Goal: Task Accomplishment & Management: Complete application form

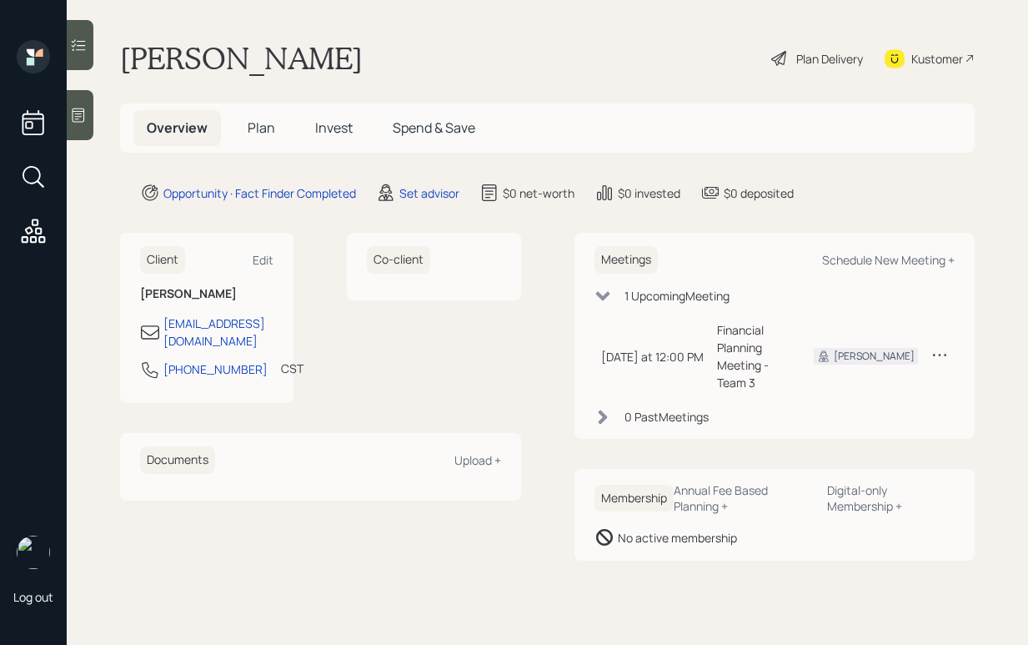
click at [88, 134] on div at bounding box center [80, 115] width 27 height 50
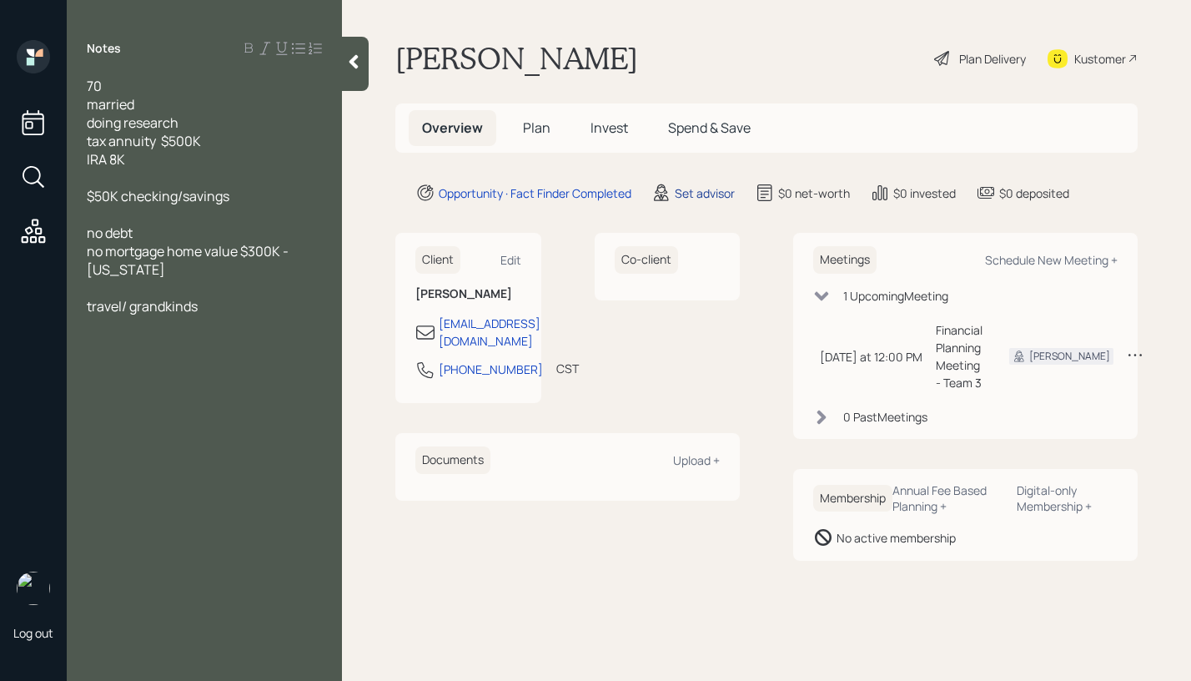
click at [707, 198] on div "Set advisor" at bounding box center [705, 193] width 60 height 18
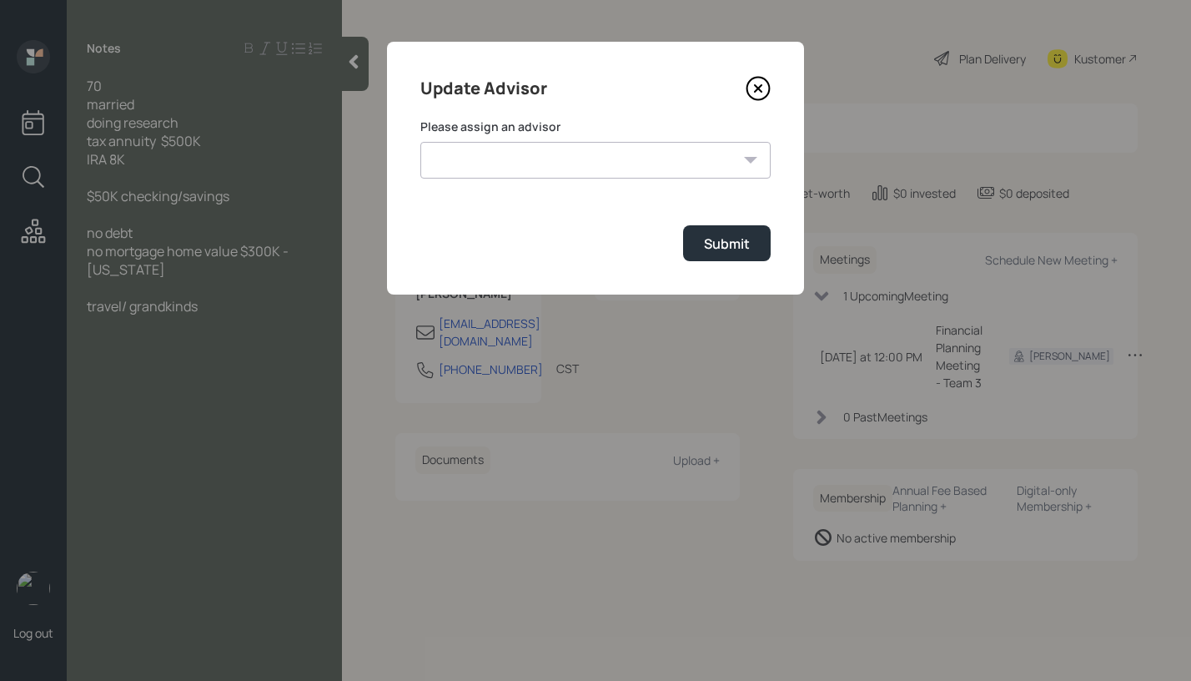
click at [725, 143] on select "James DiStasi Robby Grisanti Jonah Coleman Tyler End Treva Nostdahl Eric Schwar…" at bounding box center [595, 160] width 350 height 37
select select "8b79112e-3cfb-44f9-89e7-15267fe946c1"
click at [420, 142] on select "James DiStasi Robby Grisanti Jonah Coleman Tyler End Treva Nostdahl Eric Schwar…" at bounding box center [595, 160] width 350 height 37
click at [711, 243] on div "Submit" at bounding box center [727, 243] width 46 height 18
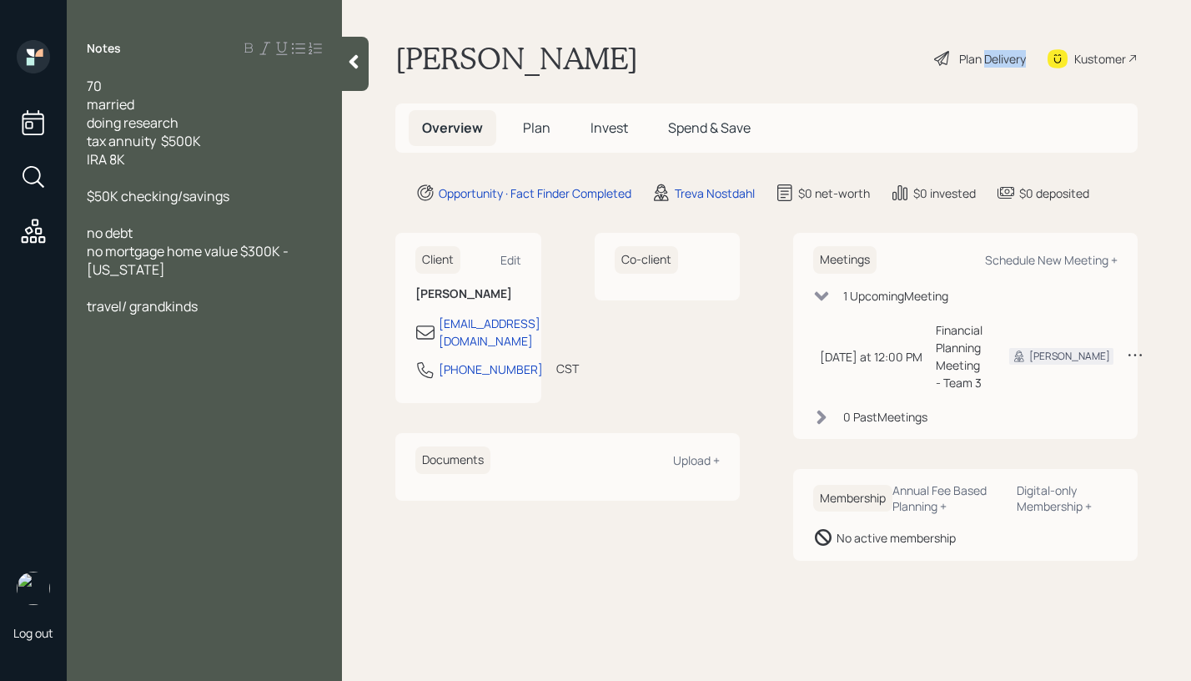
click at [991, 56] on div "Plan Delivery" at bounding box center [992, 59] width 67 height 18
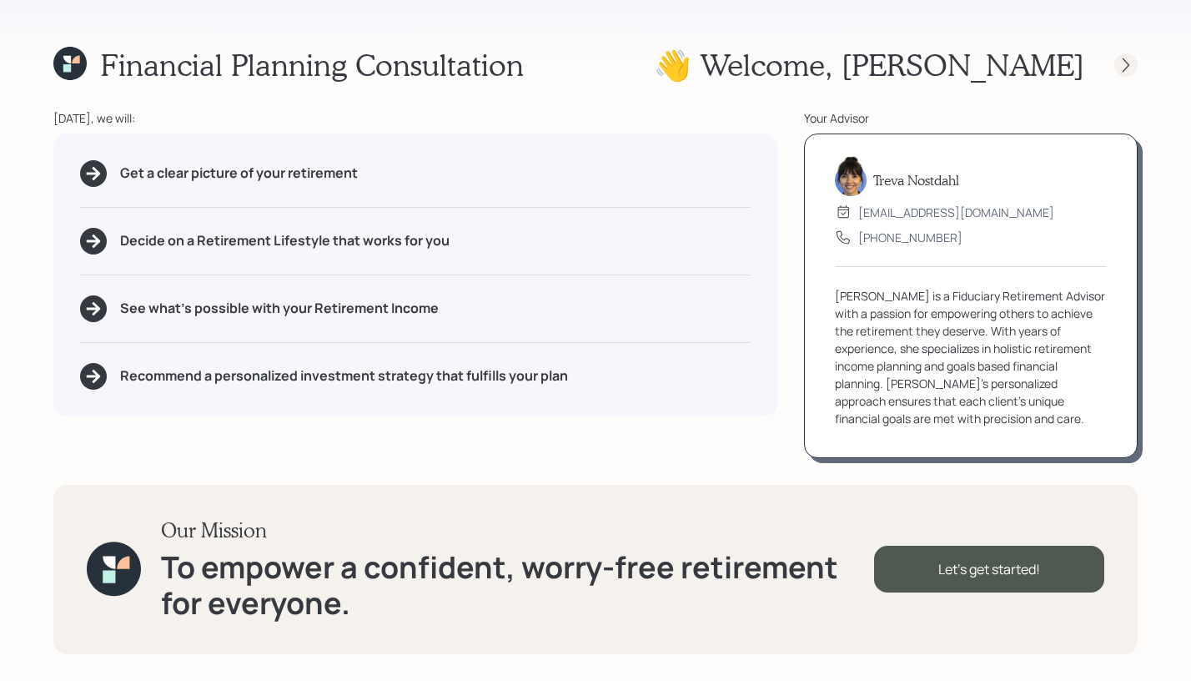
click at [1027, 64] on icon at bounding box center [1126, 65] width 17 height 17
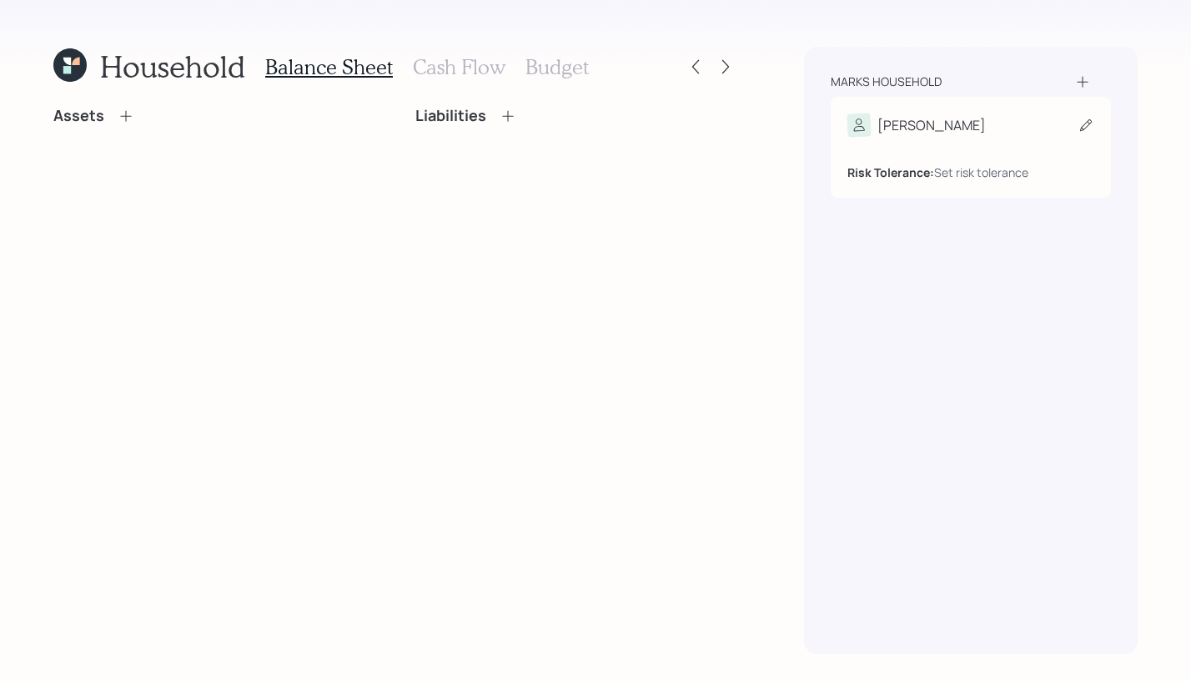
click at [981, 148] on div "Risk Tolerance: Set risk tolerance" at bounding box center [970, 159] width 247 height 44
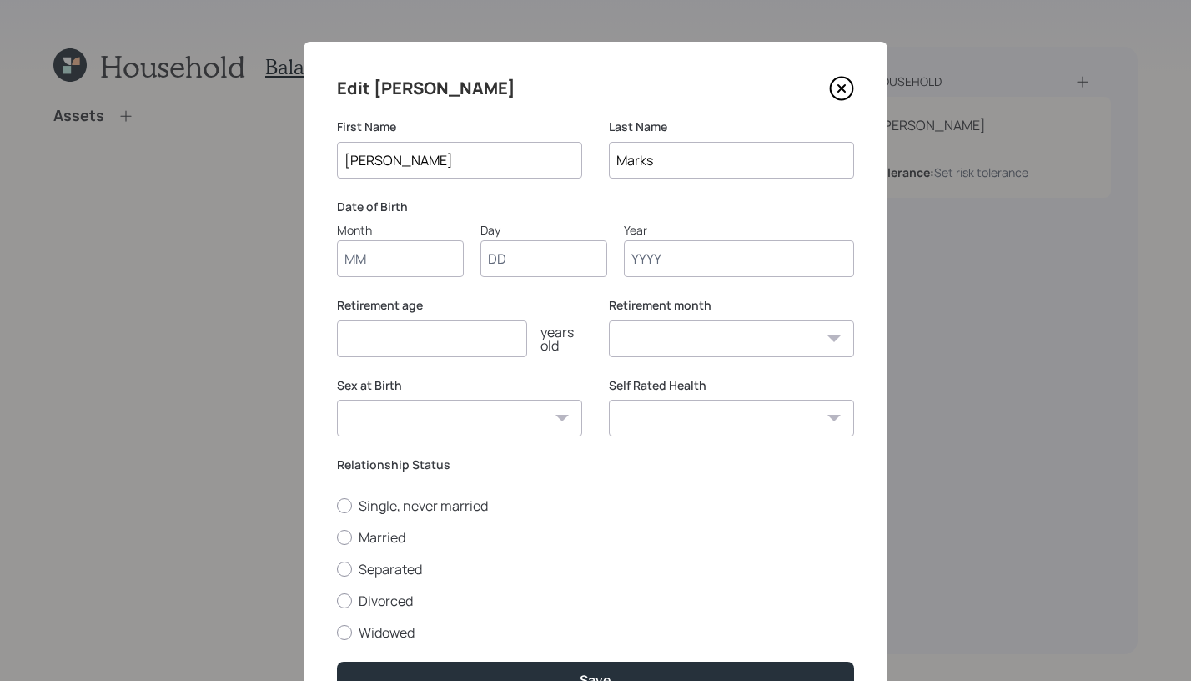
click at [437, 249] on input "Month" at bounding box center [400, 258] width 127 height 37
type input "01"
type input "1955"
select select "1"
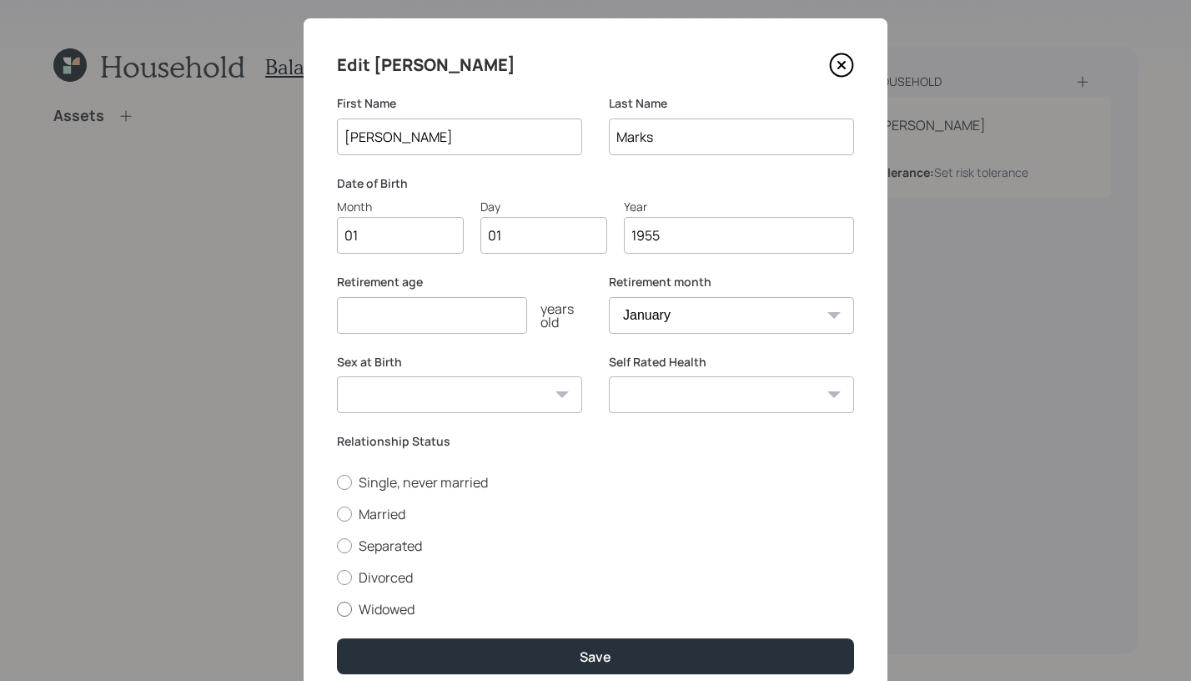
scroll to position [93, 0]
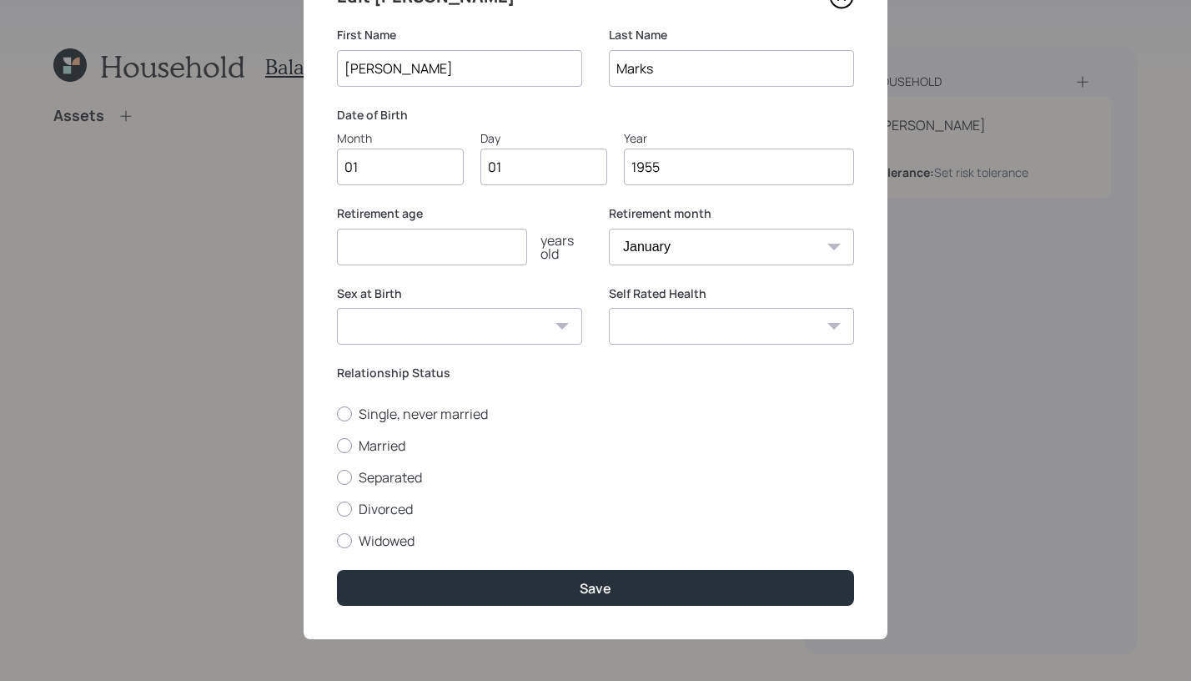
type input "1955"
click at [341, 457] on div "Single, never married Married Separated Divorced Widowed" at bounding box center [595, 476] width 517 height 145
click at [339, 453] on div "Single, never married Married Separated Divorced Widowed" at bounding box center [595, 476] width 517 height 145
click at [337, 445] on div at bounding box center [344, 445] width 15 height 15
click at [337, 445] on input "Married" at bounding box center [336, 445] width 1 height 1
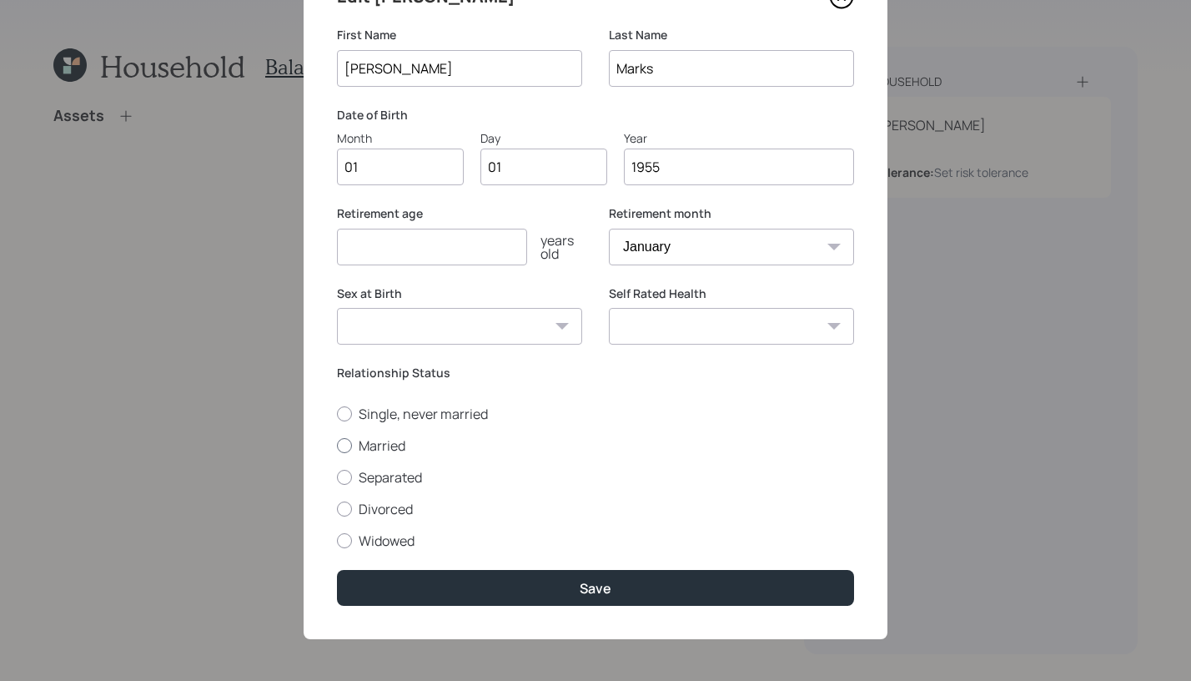
radio input "true"
click at [776, 334] on select "Excellent Very Good Good Fair Poor" at bounding box center [731, 326] width 245 height 37
click at [617, 581] on button "Save" at bounding box center [595, 588] width 517 height 36
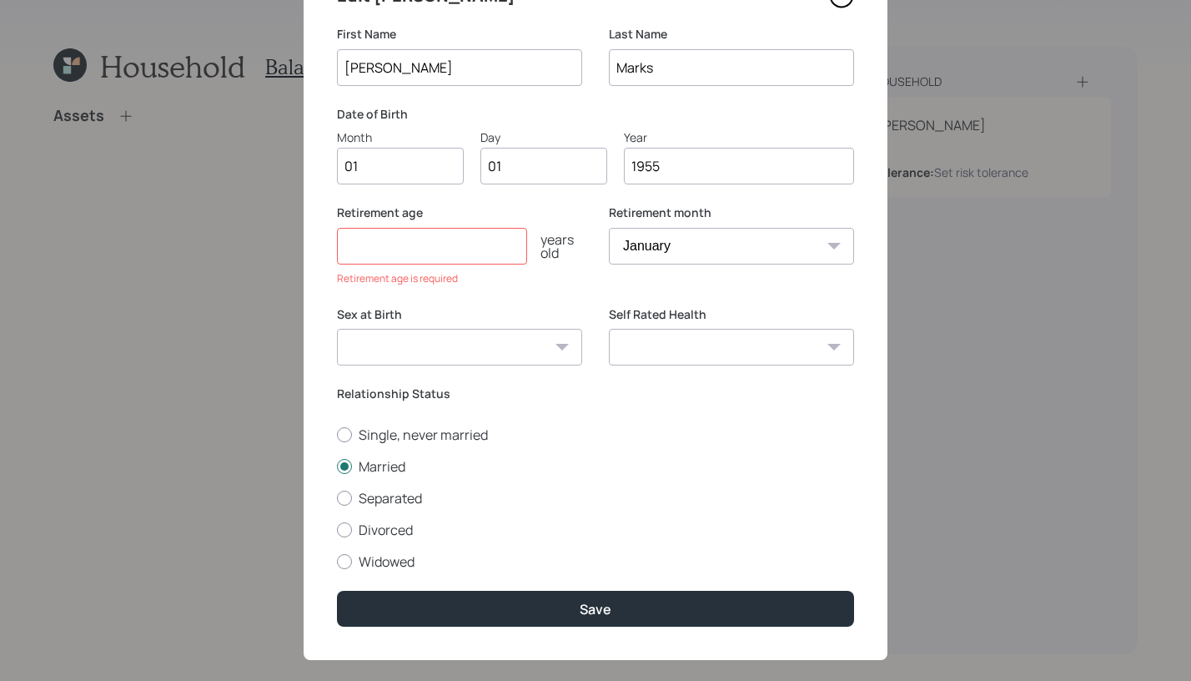
click at [405, 239] on input "number" at bounding box center [432, 246] width 190 height 37
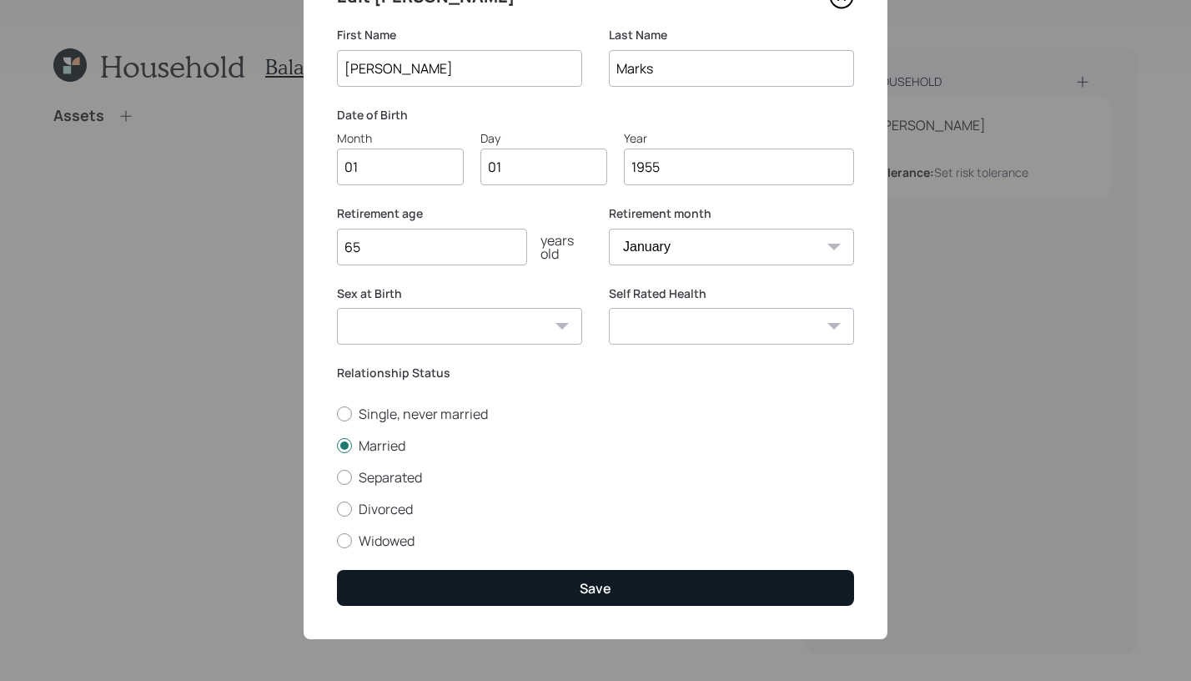
type input "65"
drag, startPoint x: 559, startPoint y: 579, endPoint x: 537, endPoint y: 578, distance: 21.7
click at [559, 578] on button "Save" at bounding box center [595, 588] width 517 height 36
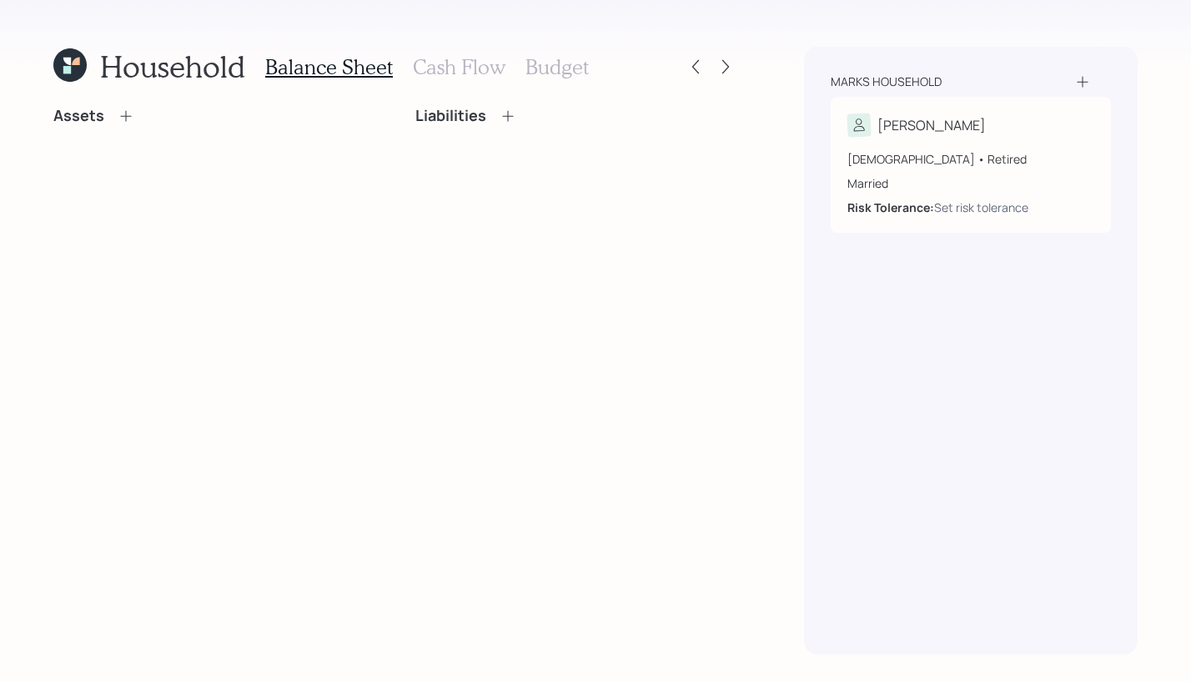
click at [123, 122] on icon at bounding box center [126, 116] width 17 height 17
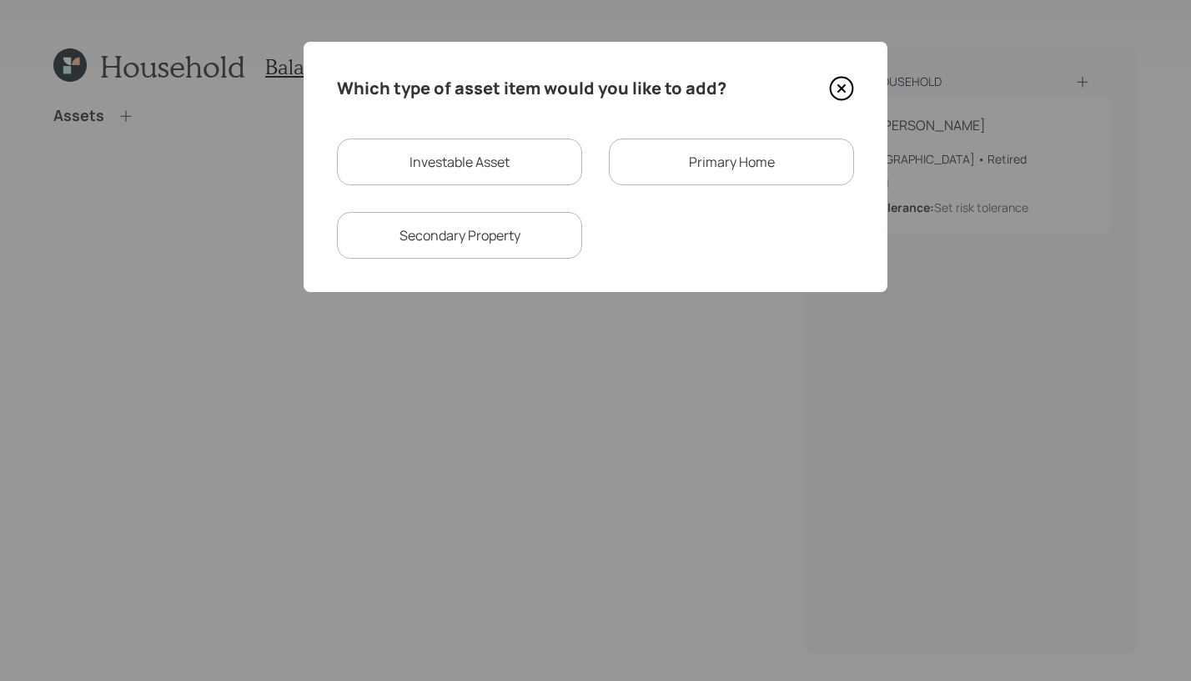
click at [535, 169] on div "Investable Asset" at bounding box center [459, 161] width 245 height 47
select select "taxable"
select select "balanced"
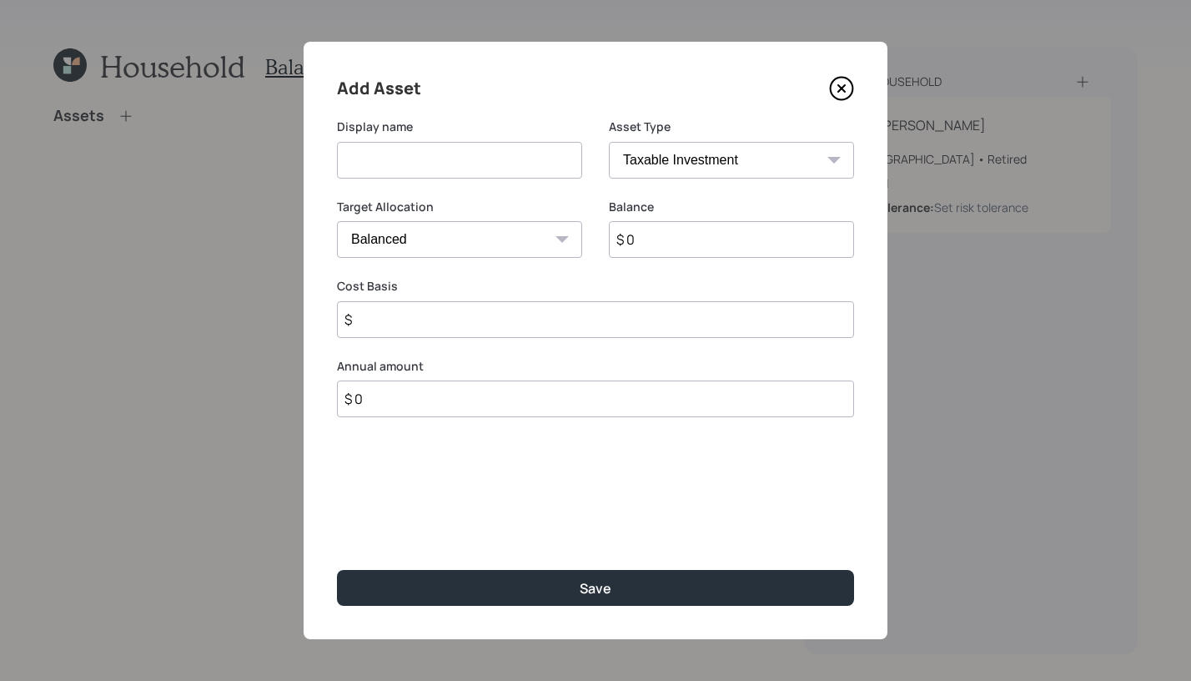
click at [517, 175] on input at bounding box center [459, 160] width 245 height 37
type input "checking/savings"
click at [714, 163] on select "SEP IRA IRA Roth IRA 401(k) Roth 401(k) 403(b) Roth 403(b) 457(b) Roth 457(b) H…" at bounding box center [731, 160] width 245 height 37
select select "cash"
click at [609, 142] on select "SEP IRA IRA Roth IRA 401(k) Roth 401(k) 403(b) Roth 403(b) 457(b) Roth 457(b) H…" at bounding box center [731, 160] width 245 height 37
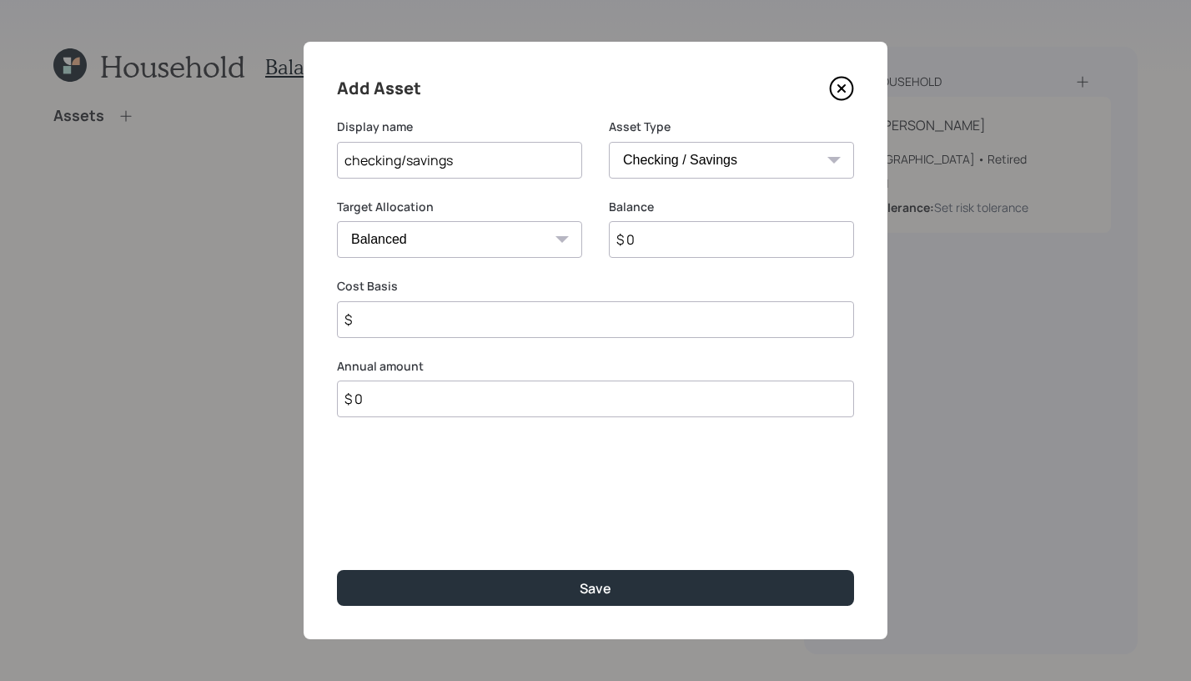
type input "$"
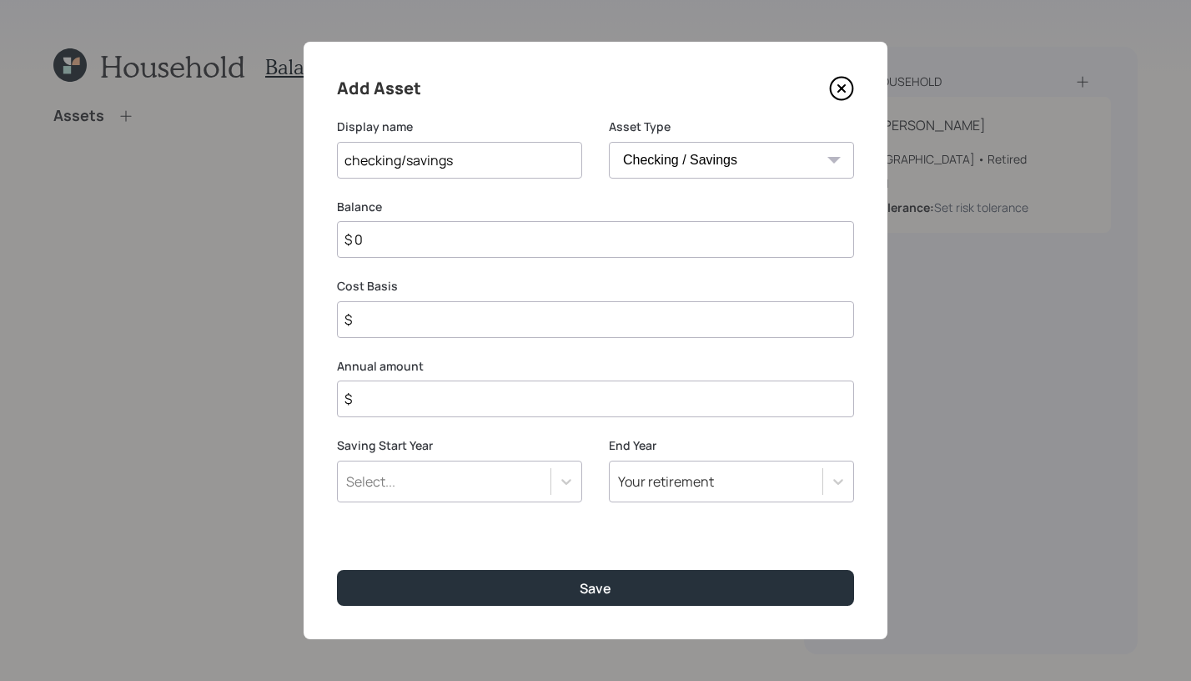
click at [417, 236] on input "$ 0" at bounding box center [595, 239] width 517 height 37
type input "$"
type input "$ 5"
type input "$ 50"
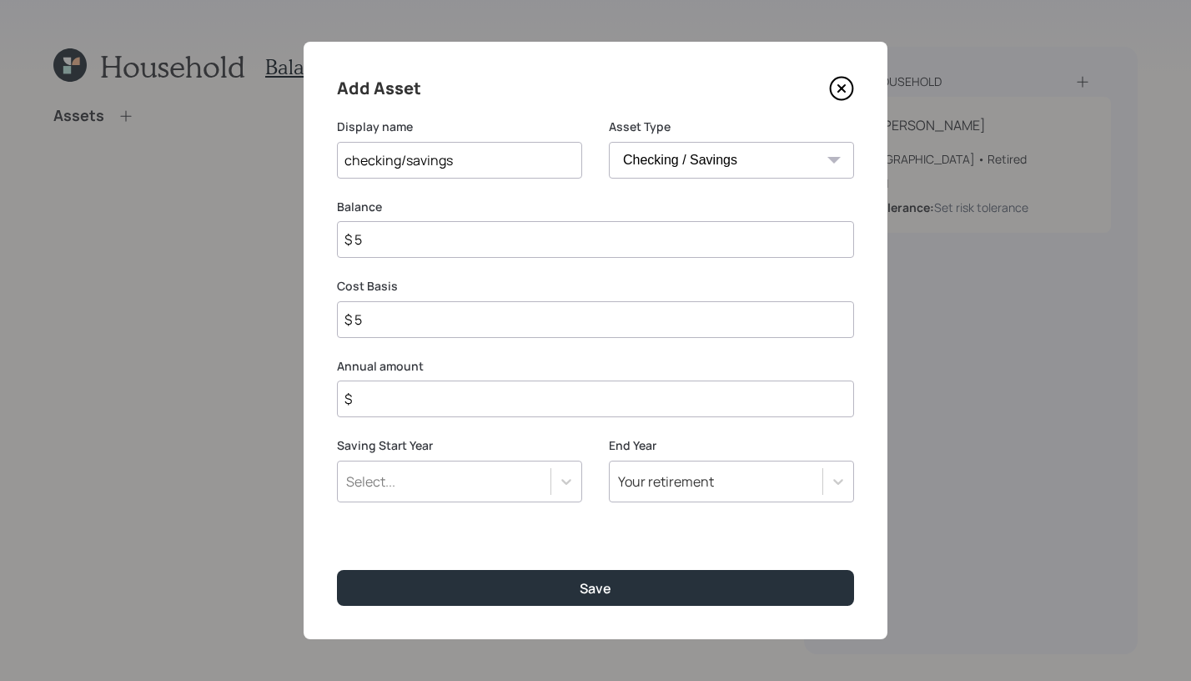
type input "$ 50"
type input "$ 500"
type input "$ 5,000"
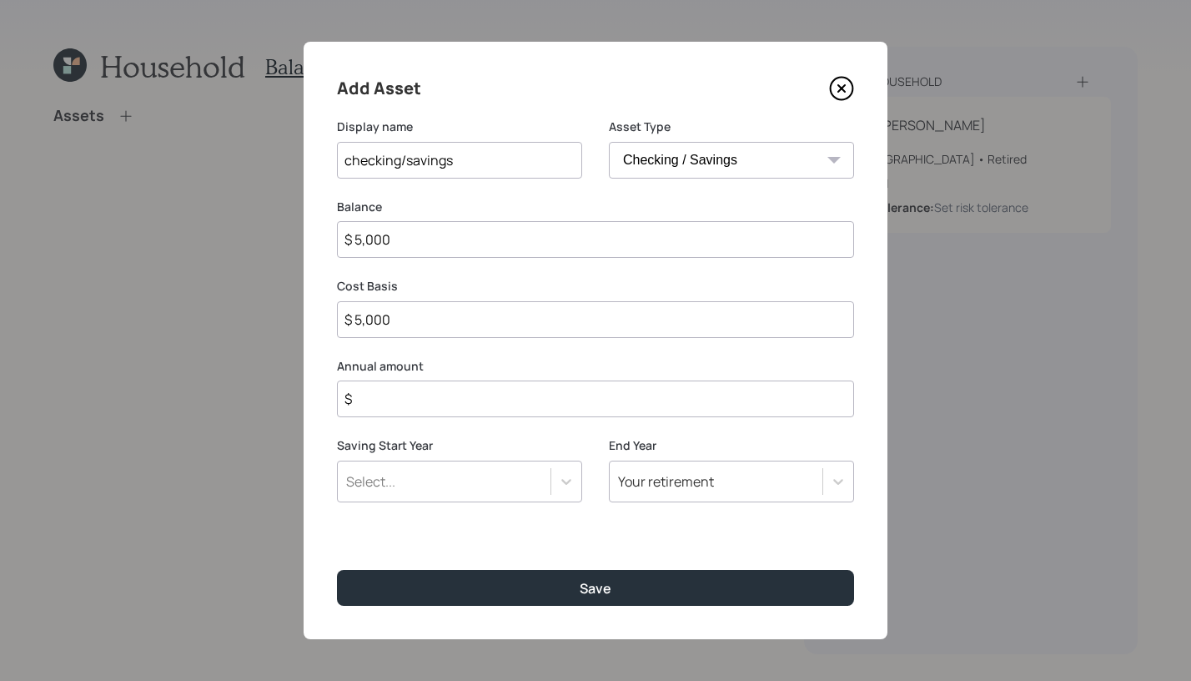
type input "$ 50,000"
click at [490, 430] on div "Add Asset Display name checking/savings Asset Type SEP IRA IRA Roth IRA 401(k) …" at bounding box center [596, 340] width 584 height 597
click at [492, 416] on input "$" at bounding box center [595, 398] width 517 height 37
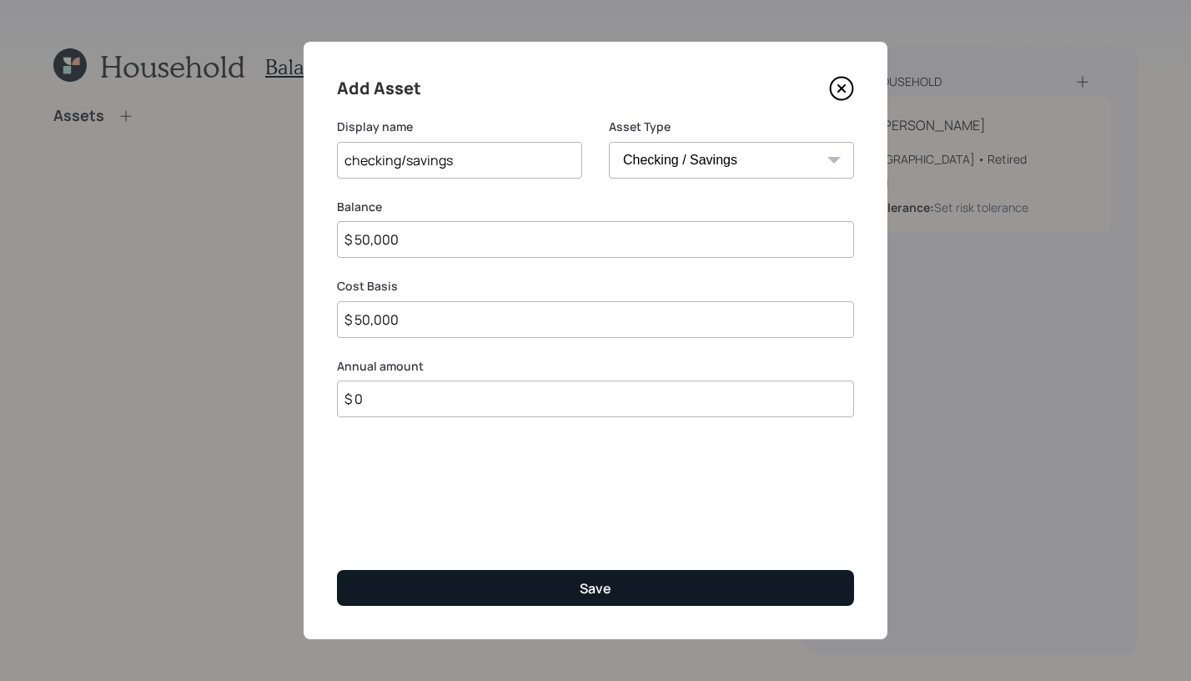
type input "$ 0"
click at [651, 584] on button "Save" at bounding box center [595, 588] width 517 height 36
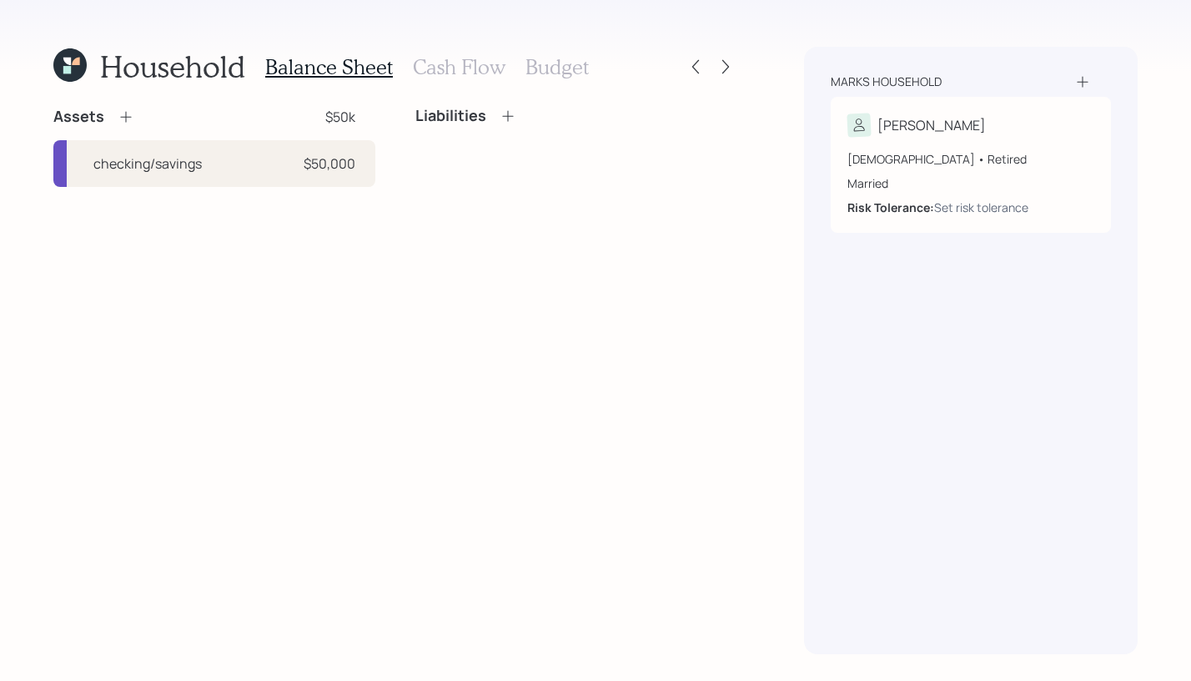
click at [121, 128] on div "Assets $50k checking/savings $50,000" at bounding box center [214, 147] width 322 height 80
click at [124, 121] on icon at bounding box center [125, 117] width 11 height 11
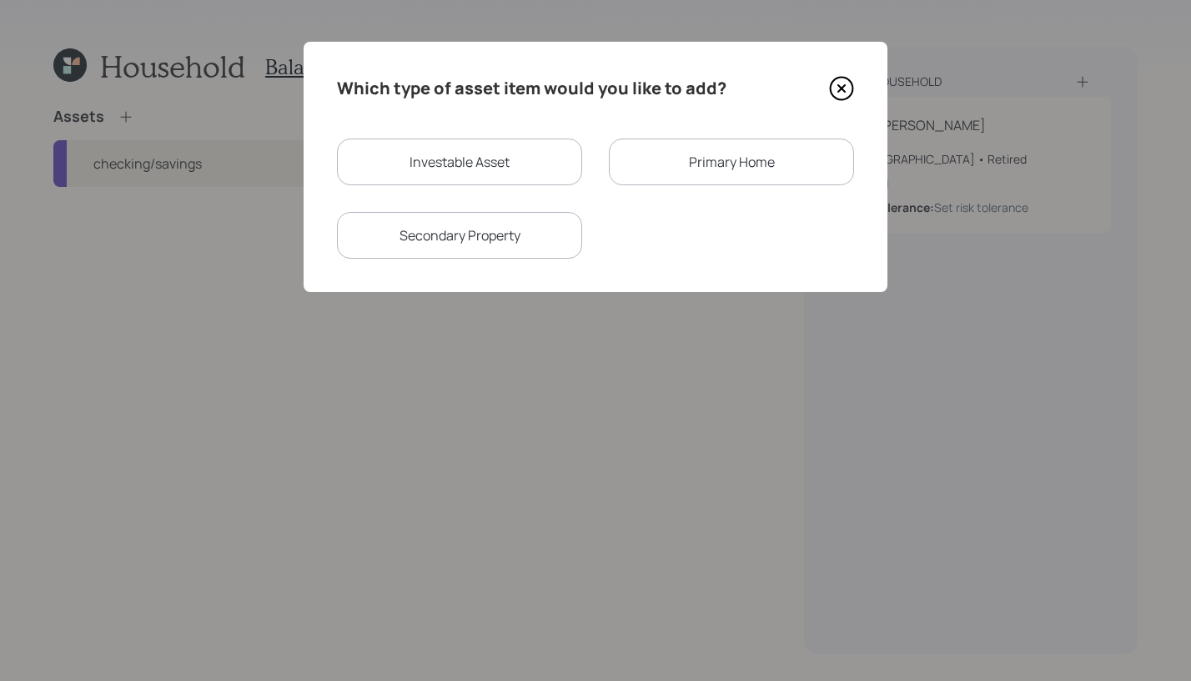
click at [492, 163] on div "Investable Asset" at bounding box center [459, 161] width 245 height 47
select select "taxable"
select select "balanced"
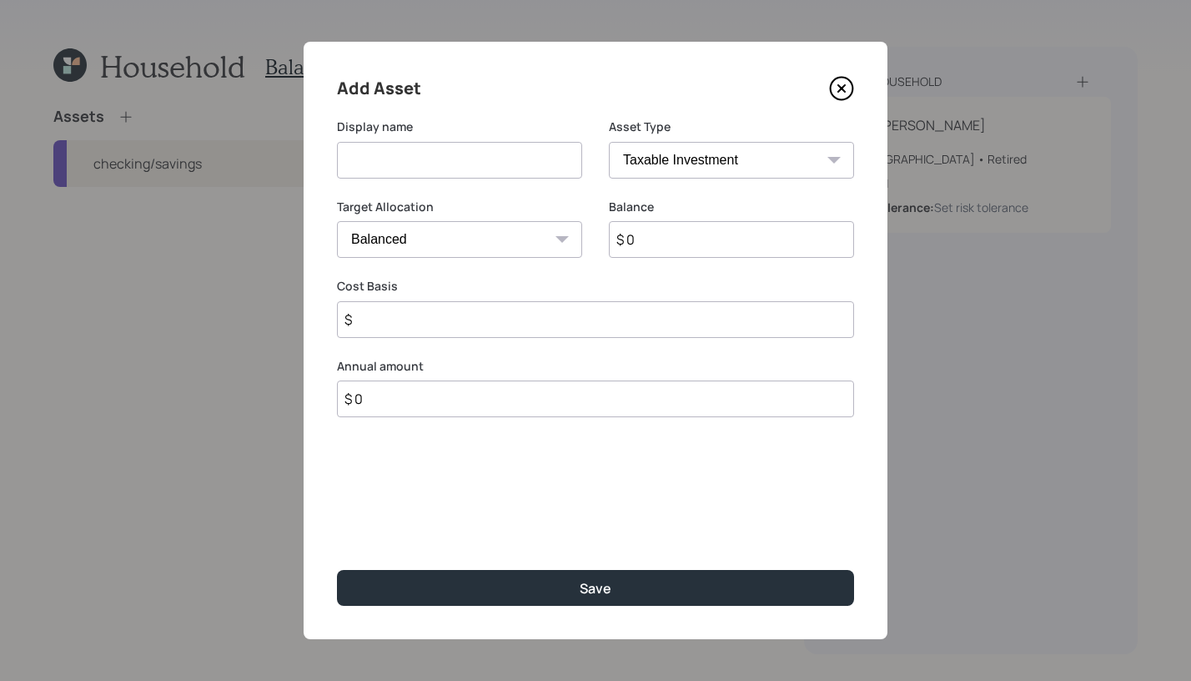
click at [852, 87] on icon at bounding box center [842, 89] width 23 height 23
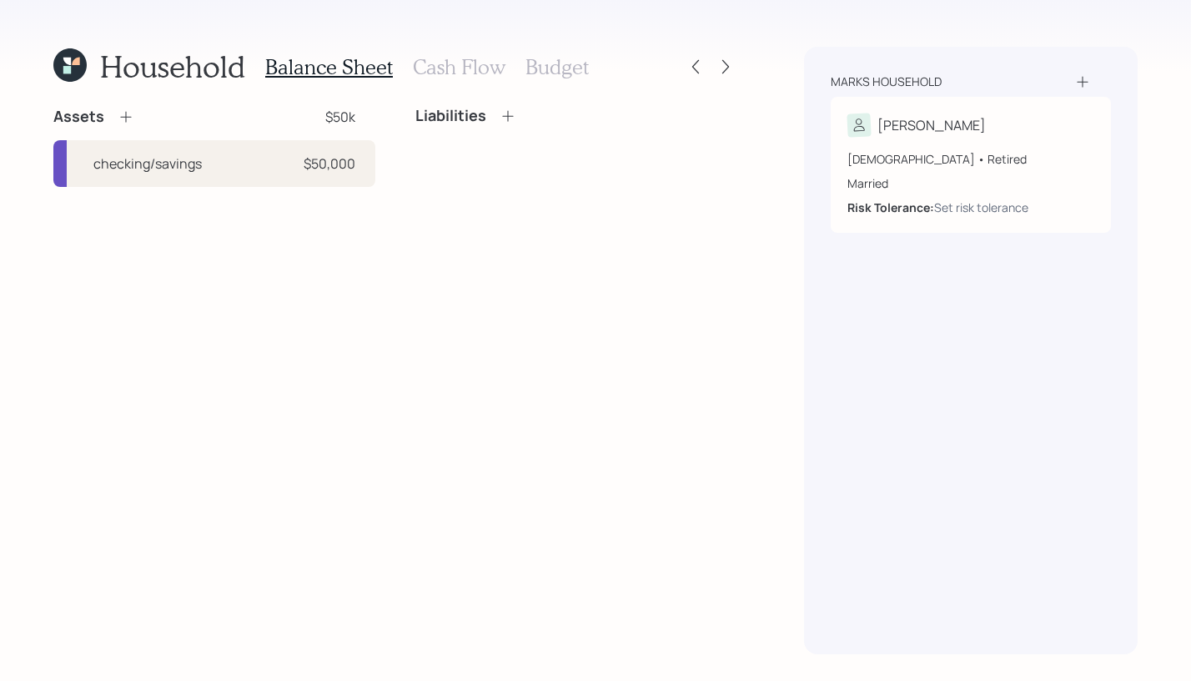
click at [111, 118] on div "Assets" at bounding box center [93, 117] width 81 height 20
click at [128, 113] on icon at bounding box center [126, 116] width 17 height 17
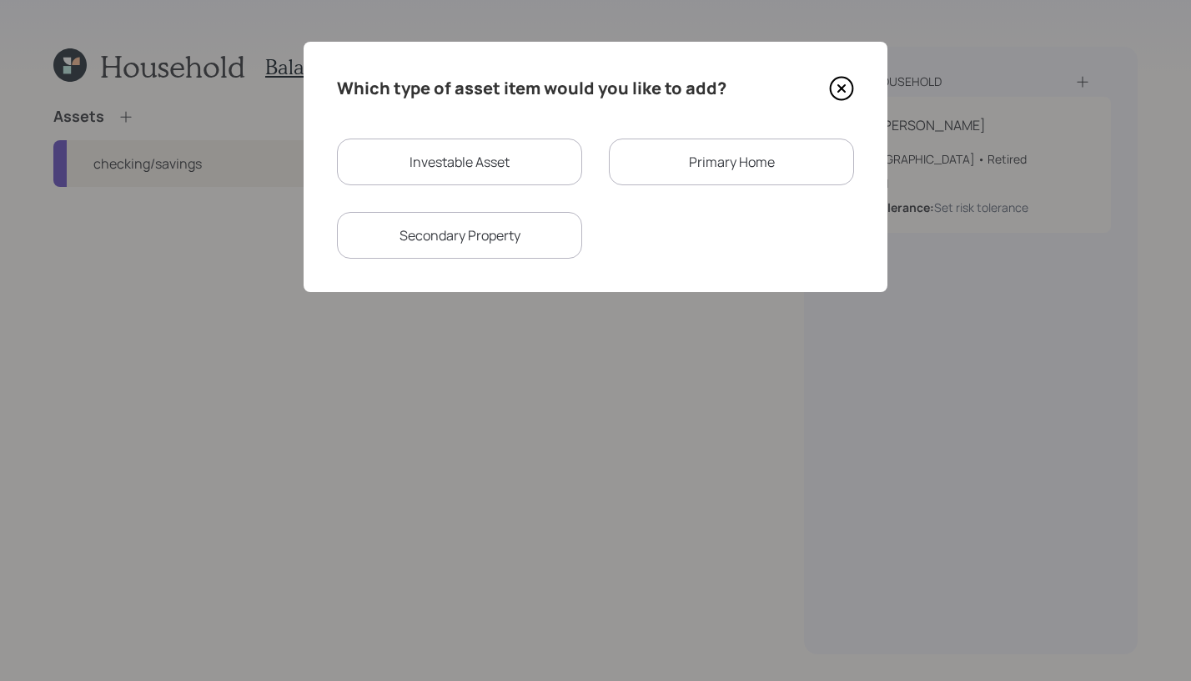
click at [691, 157] on div "Primary Home" at bounding box center [731, 161] width 245 height 47
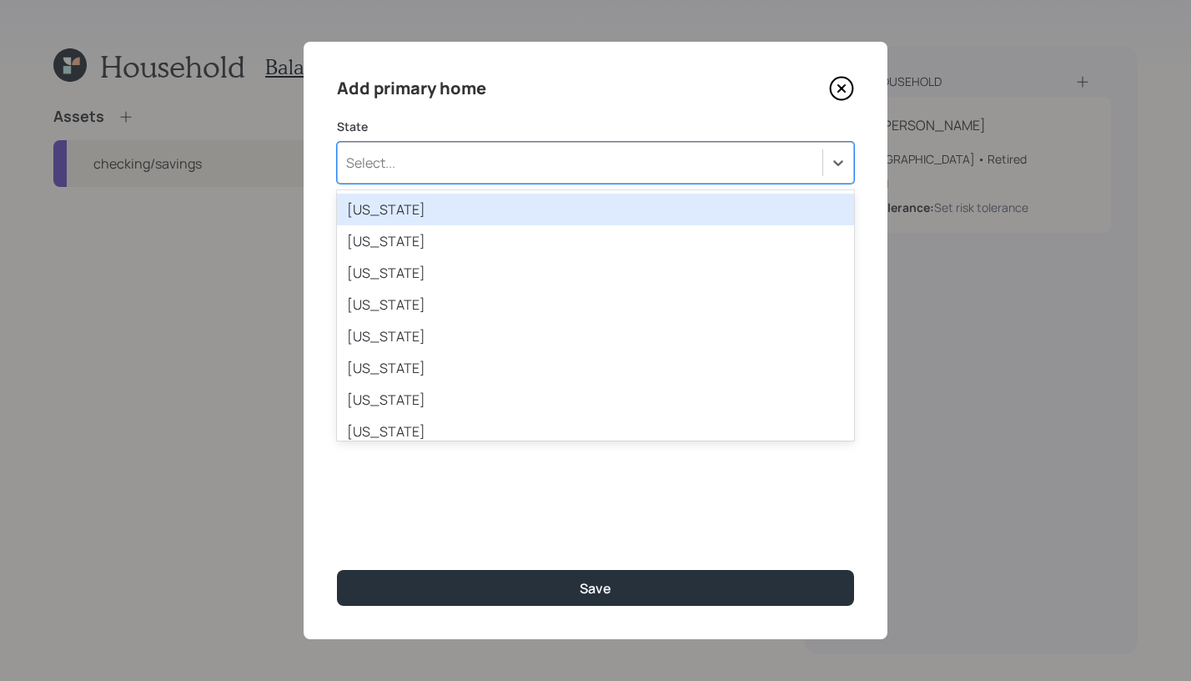
click at [628, 183] on div "Add primary home State option Alabama focused, 1 of 51. 51 results available. U…" at bounding box center [596, 340] width 584 height 597
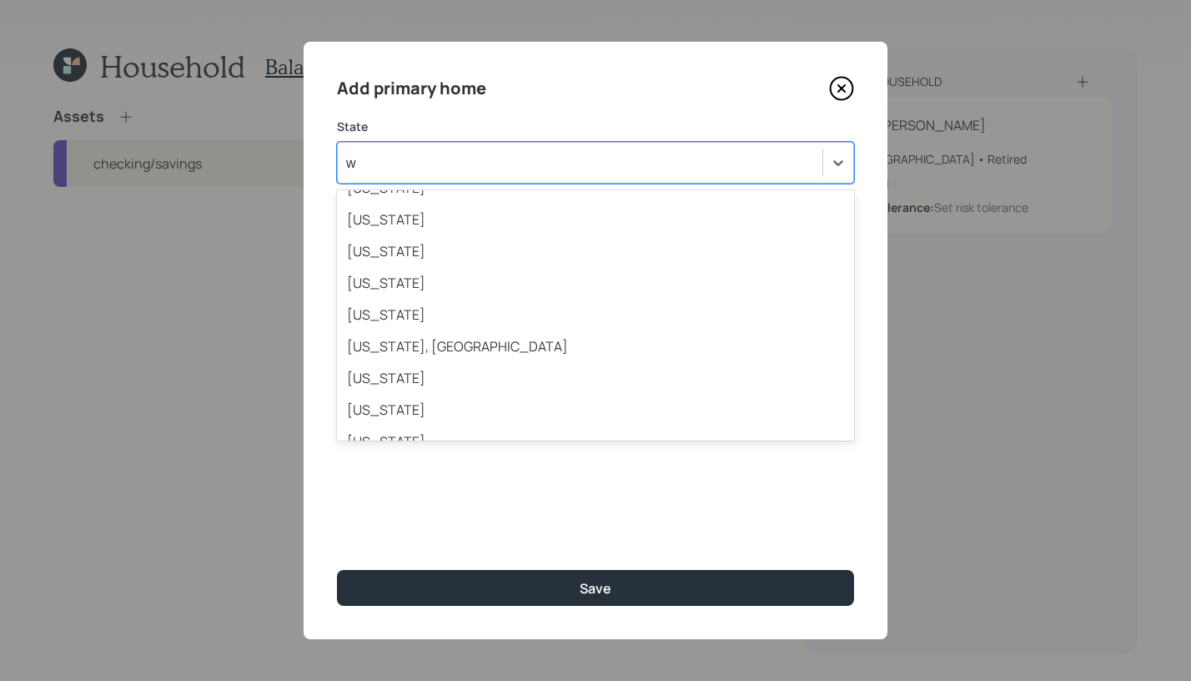
type input "wi"
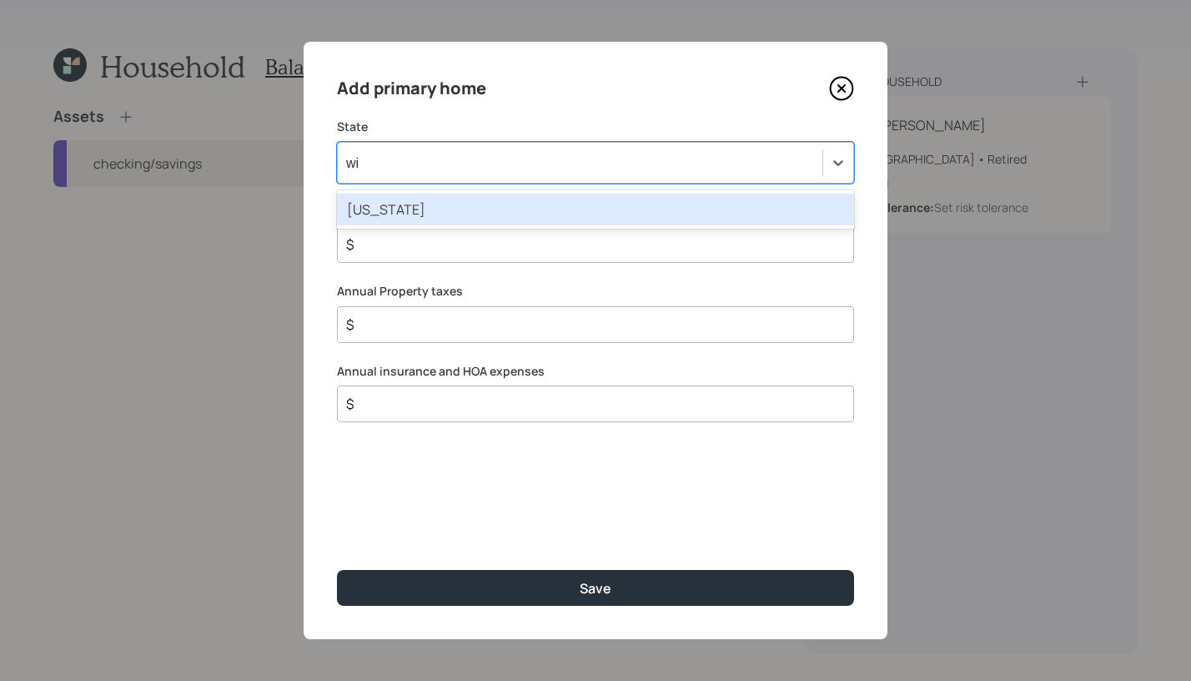
click at [590, 221] on div "Wisconsin" at bounding box center [595, 209] width 517 height 32
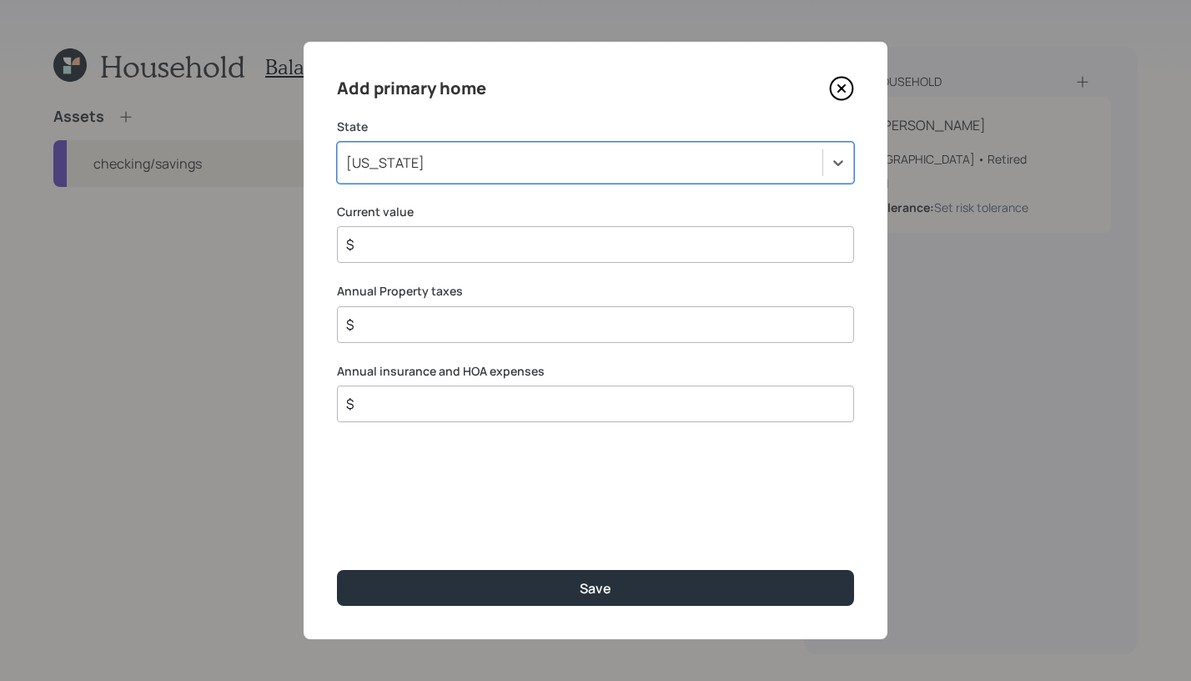
click at [531, 259] on div "$" at bounding box center [595, 244] width 517 height 37
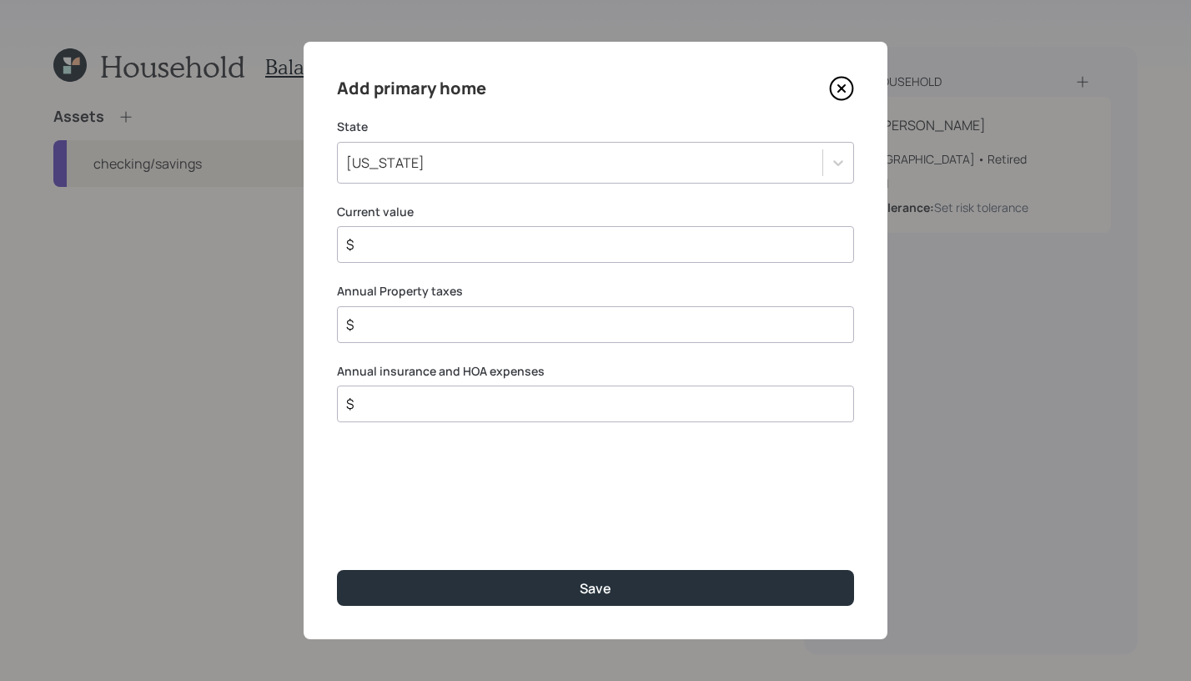
click at [533, 257] on div "$" at bounding box center [595, 244] width 517 height 37
click at [492, 232] on div "$" at bounding box center [595, 244] width 517 height 37
click at [492, 235] on input "$" at bounding box center [588, 244] width 489 height 20
type input "$ 300,000"
click at [399, 334] on input "$" at bounding box center [588, 324] width 489 height 20
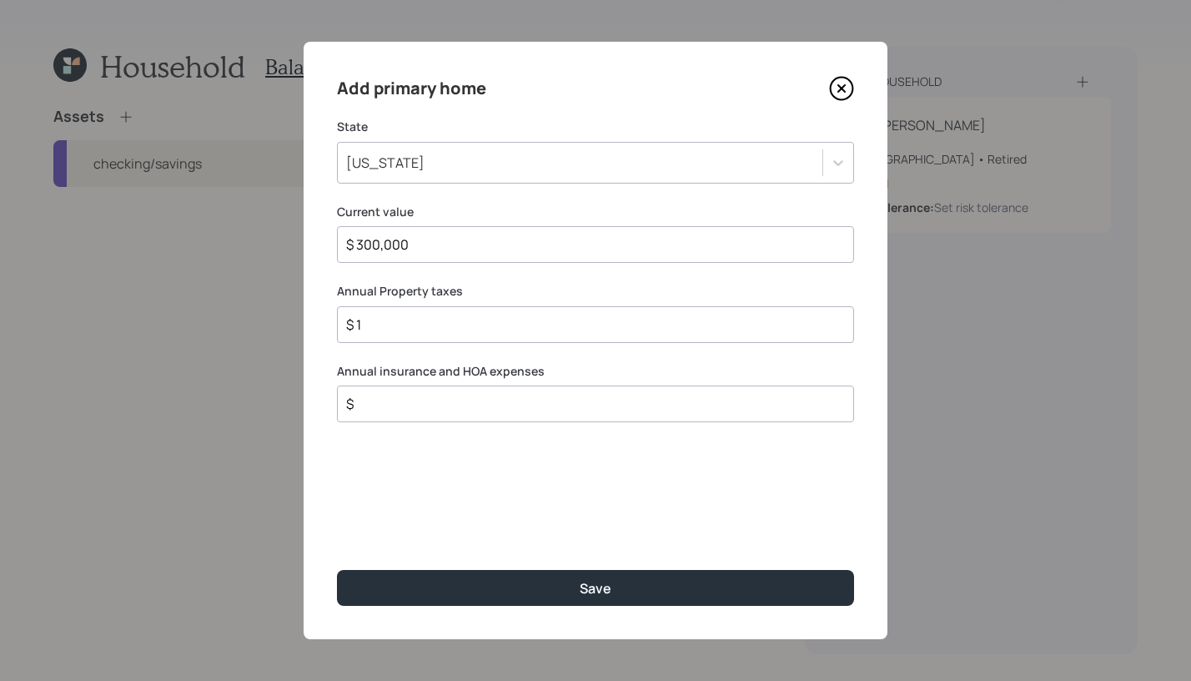
type input "$ 1"
click at [420, 404] on input "$" at bounding box center [588, 404] width 489 height 20
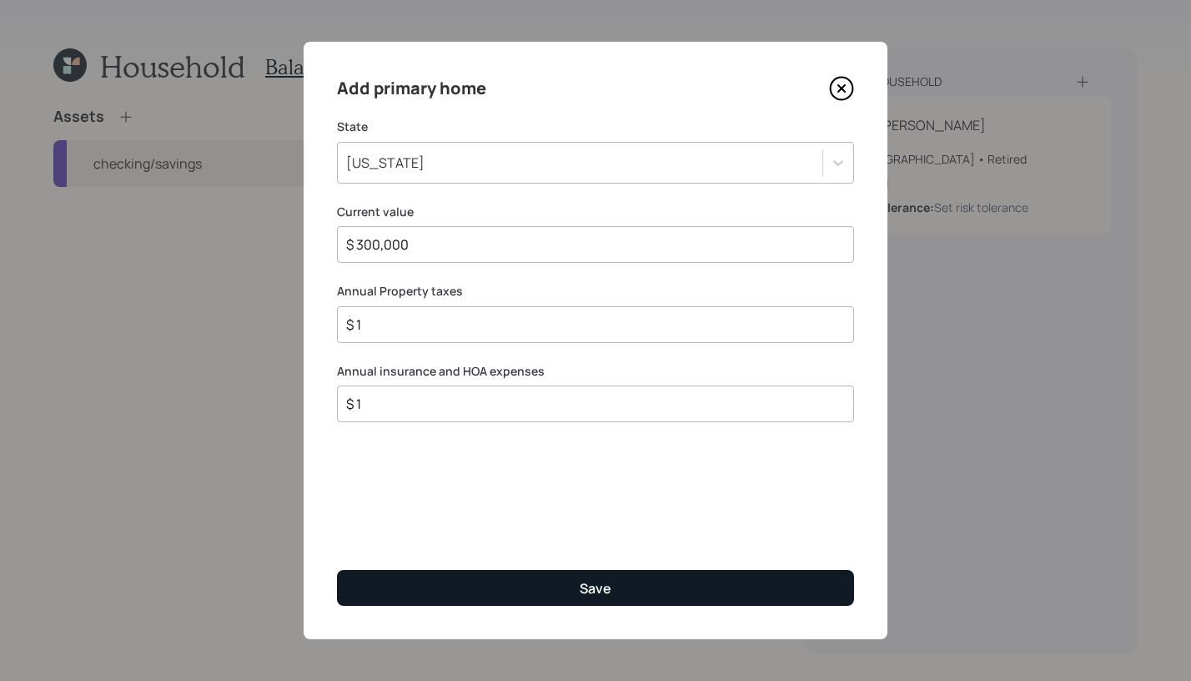
type input "$ 1"
click at [666, 581] on button "Save" at bounding box center [595, 588] width 517 height 36
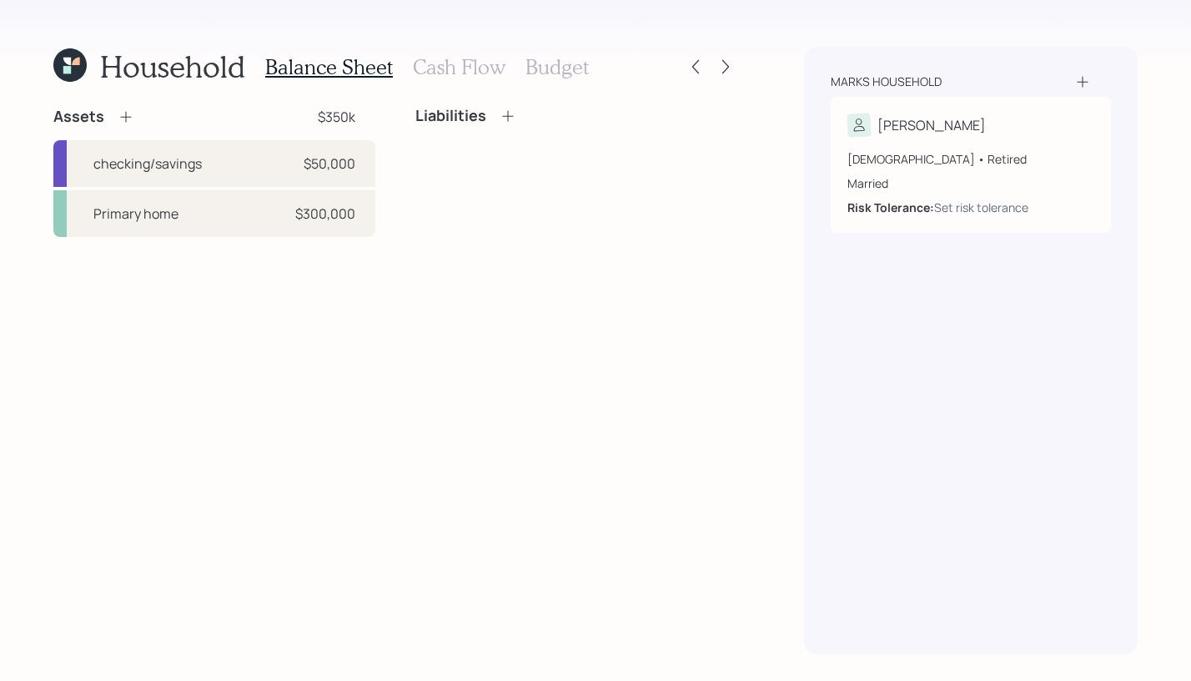
click at [123, 118] on icon at bounding box center [126, 116] width 17 height 17
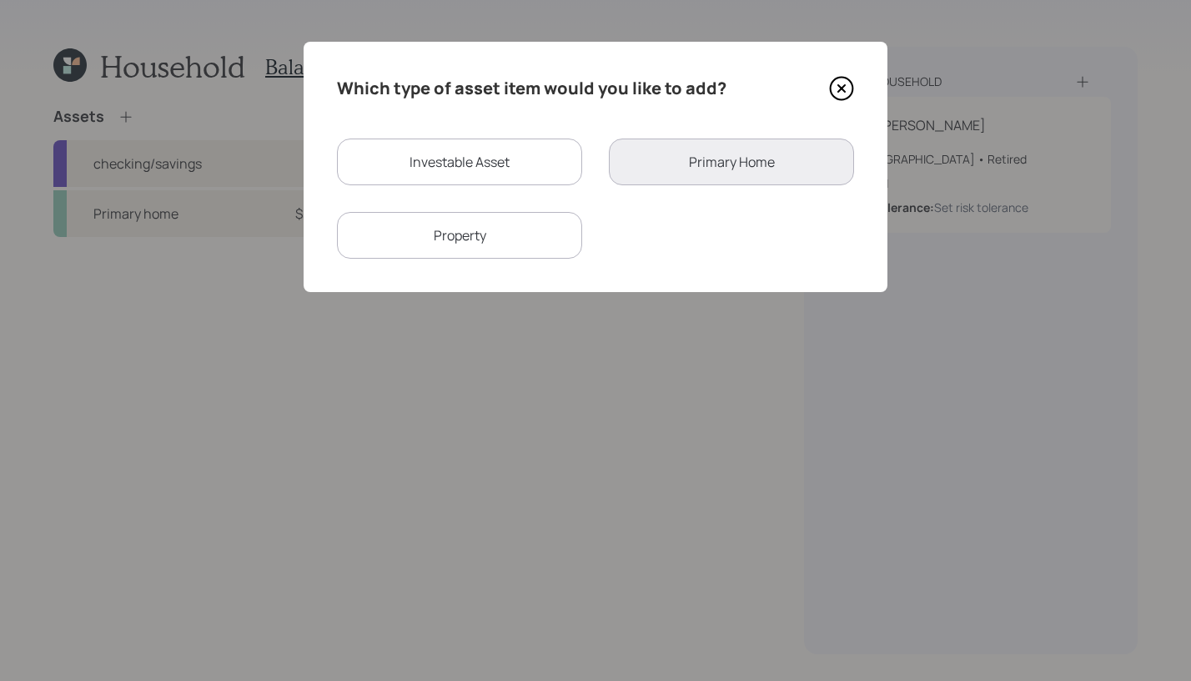
click at [500, 174] on div "Investable Asset" at bounding box center [459, 161] width 245 height 47
select select "taxable"
select select "balanced"
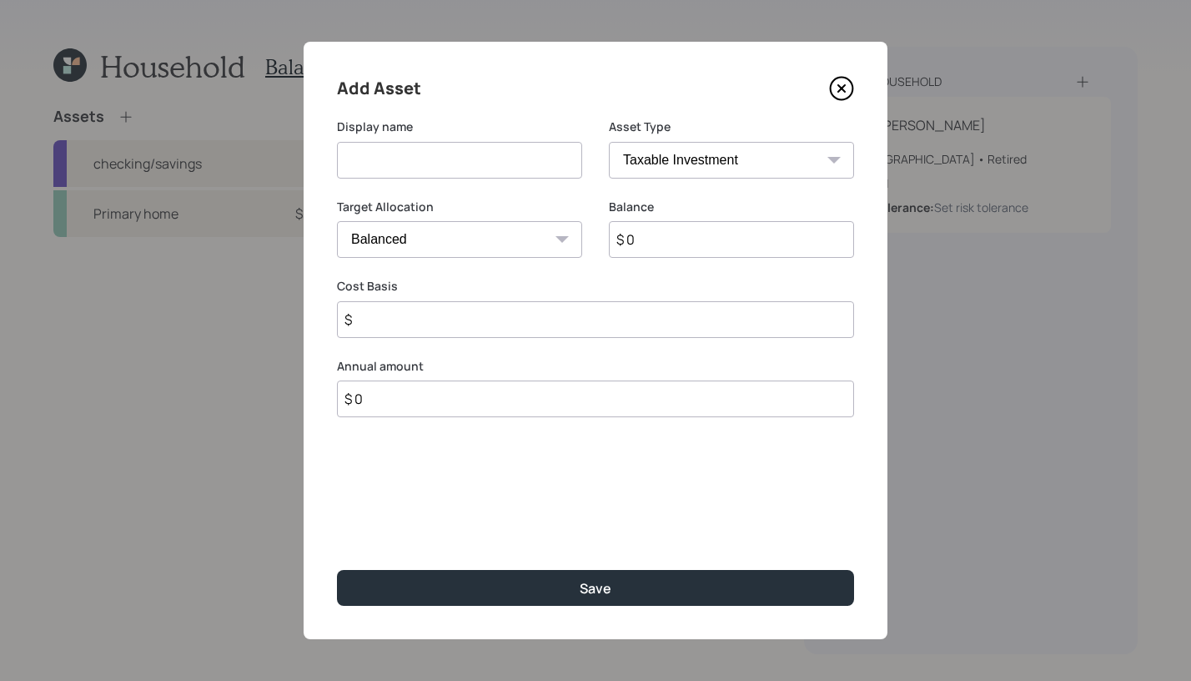
click at [486, 163] on input at bounding box center [459, 160] width 245 height 37
type input "T IRA"
click at [795, 174] on select "SEP IRA IRA Roth IRA 401(k) Roth 401(k) 403(b) Roth 403(b) 457(b) Roth 457(b) H…" at bounding box center [731, 160] width 245 height 37
select select "ira"
click at [609, 142] on select "SEP IRA IRA Roth IRA 401(k) Roth 401(k) 403(b) Roth 403(b) 457(b) Roth 457(b) H…" at bounding box center [731, 160] width 245 height 37
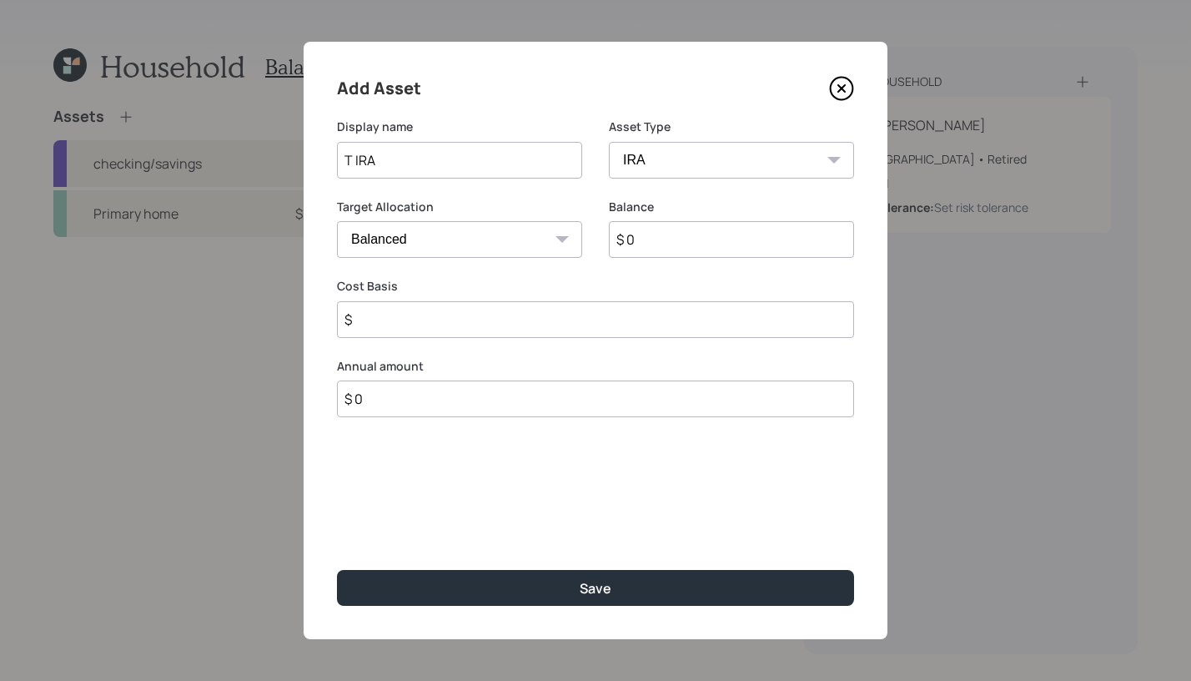
type input "$"
click at [711, 233] on input "$ 0" at bounding box center [731, 239] width 245 height 37
type input "$ 8,000"
click at [526, 324] on input "$" at bounding box center [595, 319] width 517 height 37
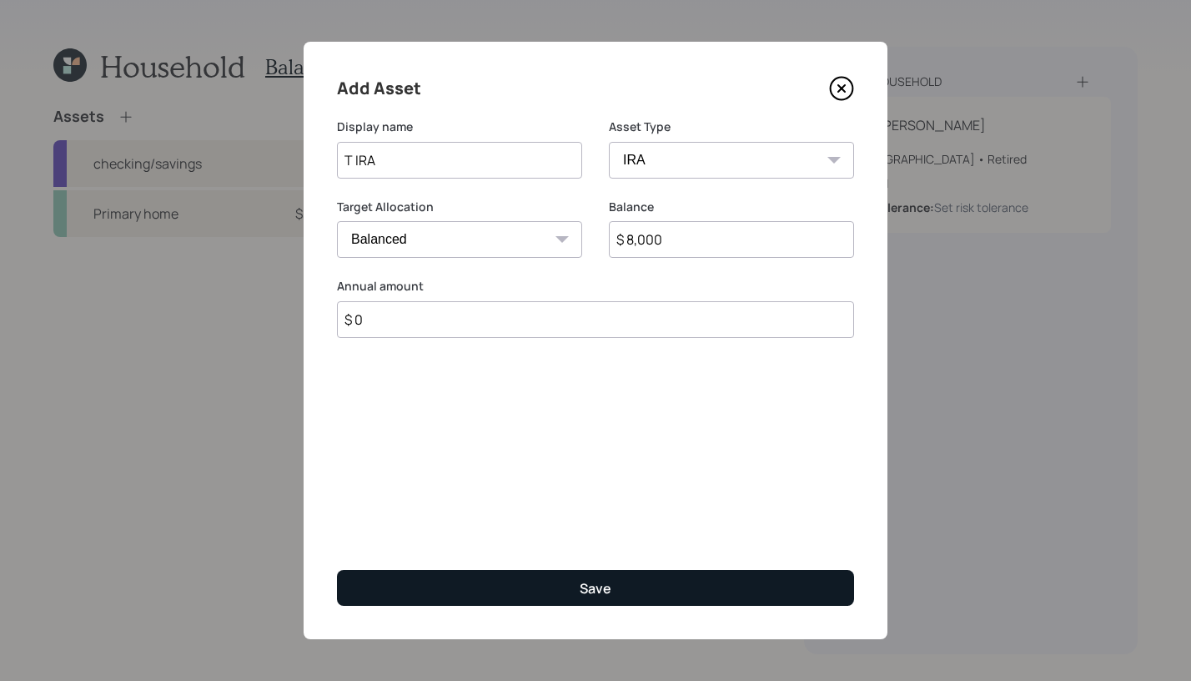
type input "$ 0"
click at [625, 570] on button "Save" at bounding box center [595, 588] width 517 height 36
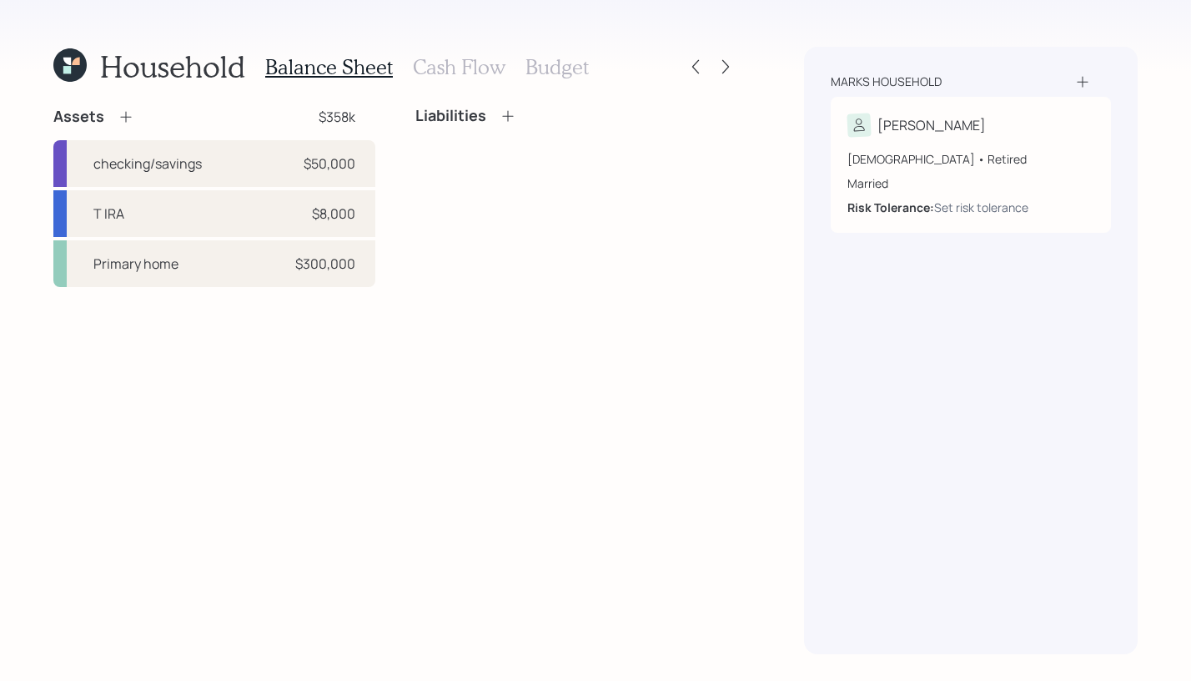
click at [482, 79] on div "Balance Sheet Cash Flow Budget" at bounding box center [427, 67] width 324 height 40
click at [482, 73] on h3 "Cash Flow" at bounding box center [459, 67] width 93 height 24
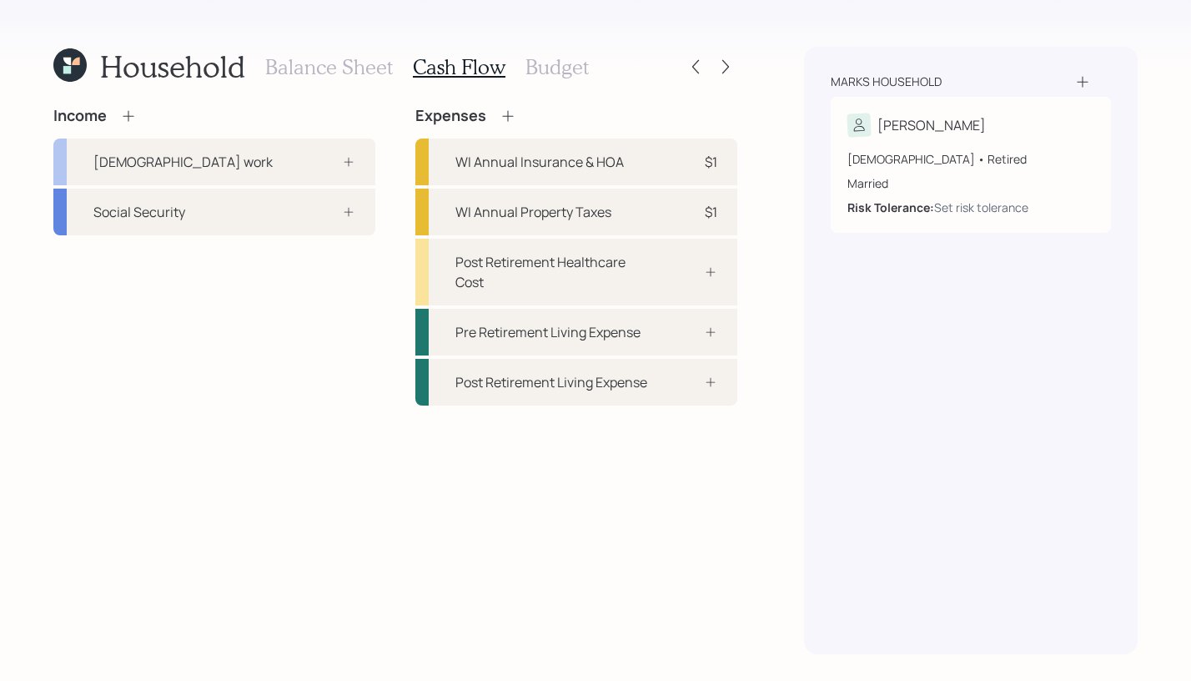
click at [316, 63] on h3 "Balance Sheet" at bounding box center [329, 67] width 128 height 24
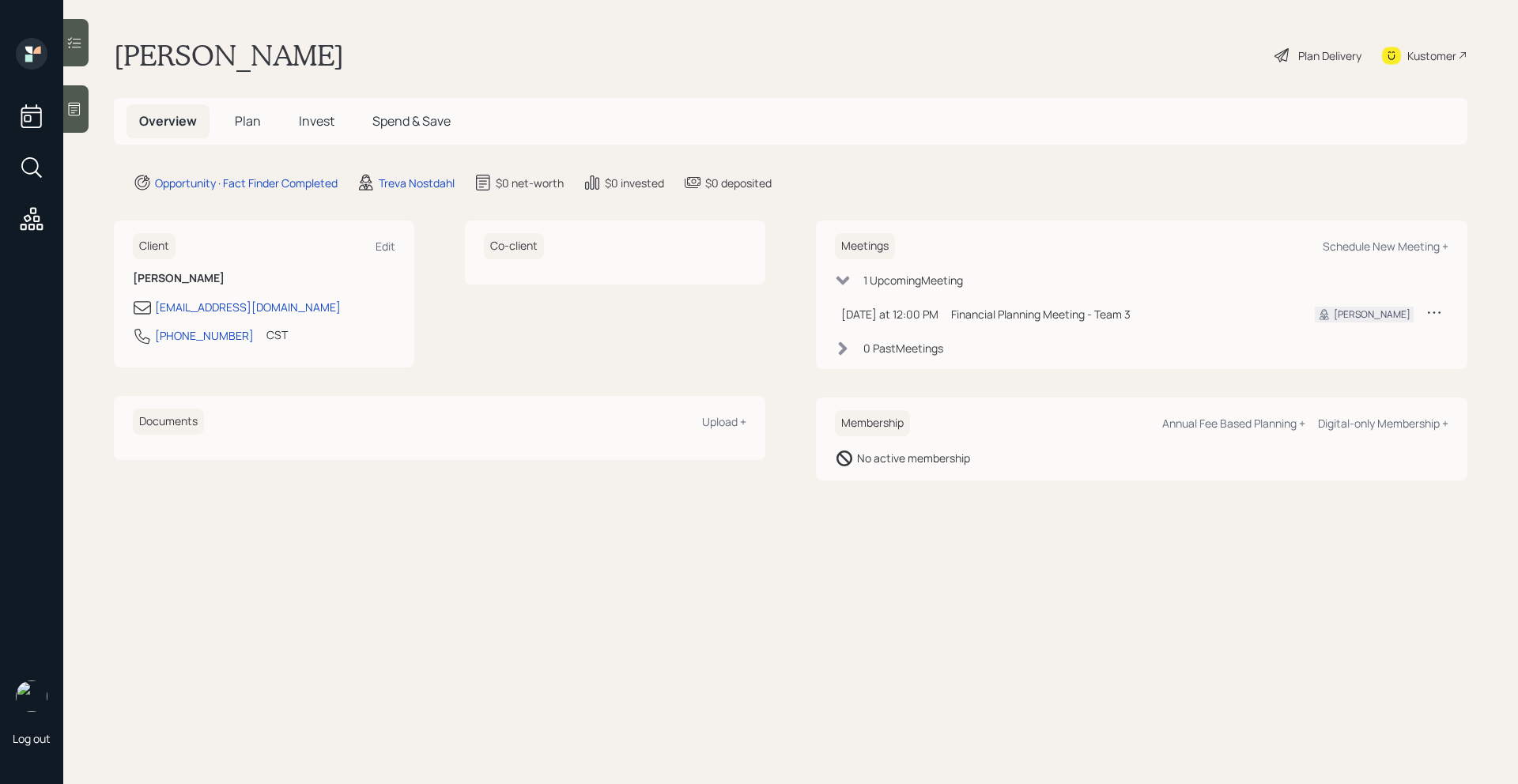
click at [93, 102] on main "[PERSON_NAME] Plan Delivery Kustomer Overview Plan Invest Spend & Save Opportun…" at bounding box center [791, 392] width 1455 height 784
click at [74, 108] on icon at bounding box center [74, 109] width 16 height 16
